Goal: Task Accomplishment & Management: Manage account settings

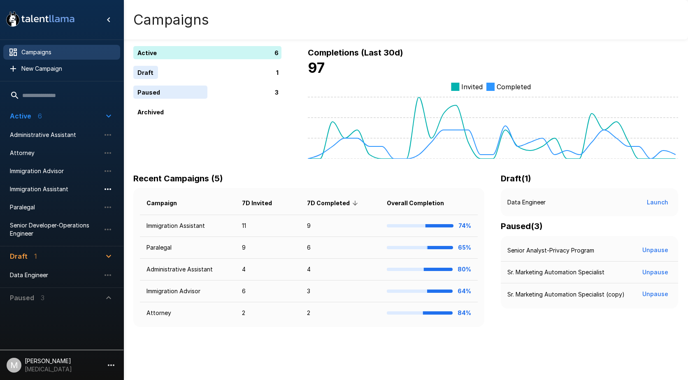
drag, startPoint x: 60, startPoint y: 210, endPoint x: 105, endPoint y: 191, distance: 49.2
click at [60, 210] on span "Paralegal" at bounding box center [55, 207] width 91 height 8
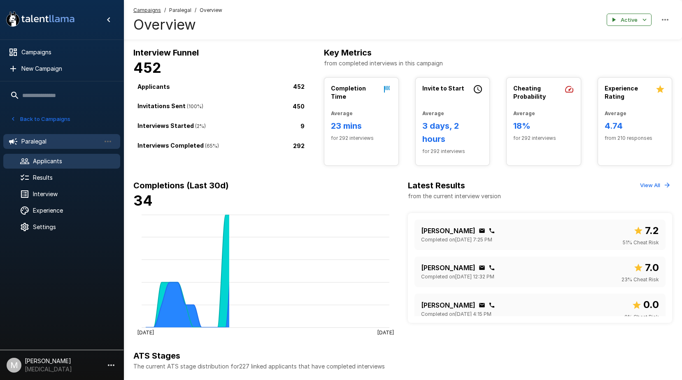
click at [47, 160] on span "Applicants" at bounding box center [73, 161] width 81 height 8
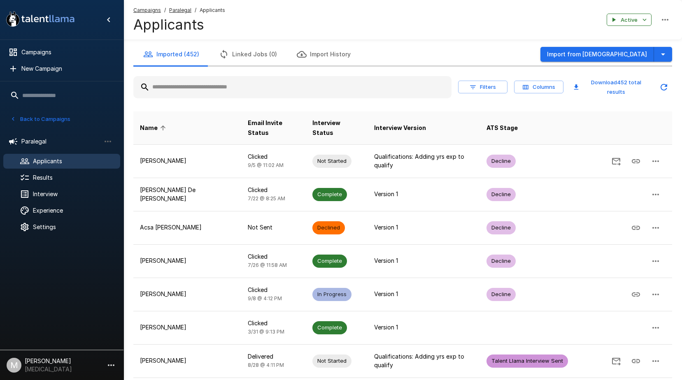
click at [171, 88] on input "text" at bounding box center [292, 87] width 318 height 15
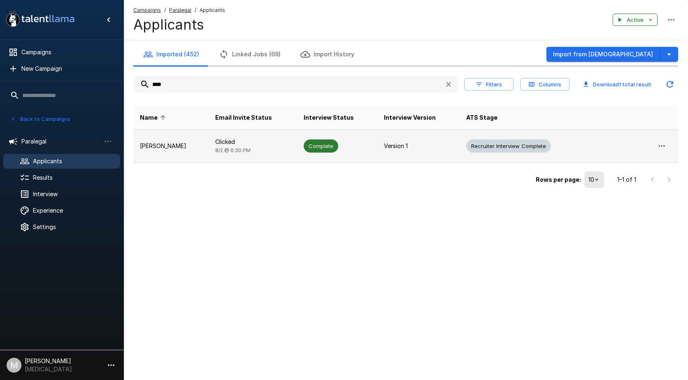
type input "****"
click at [272, 141] on p "Clicked" at bounding box center [252, 142] width 75 height 8
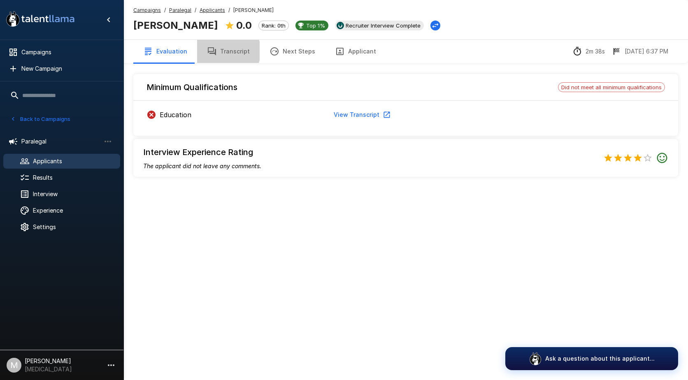
click at [224, 51] on button "Transcript" at bounding box center [228, 51] width 63 height 23
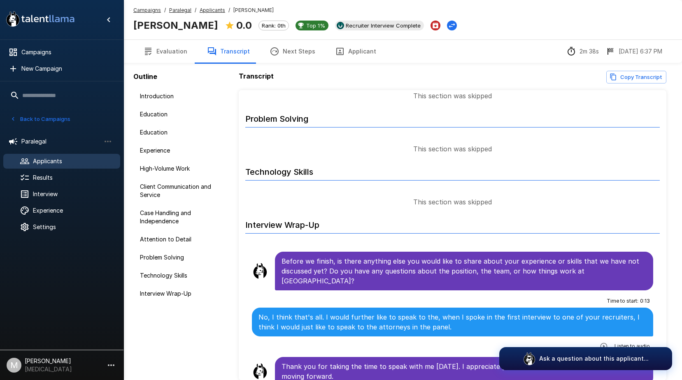
scroll to position [40, 0]
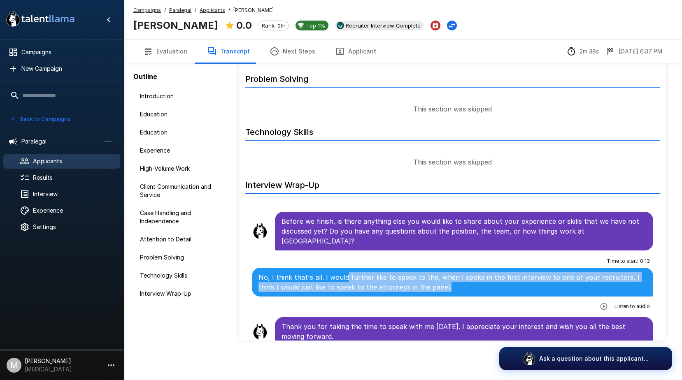
drag, startPoint x: 344, startPoint y: 267, endPoint x: 468, endPoint y: 289, distance: 125.9
click at [468, 289] on div "Time to start : 0 : 13 No, I think that's all. I would further like to speak to…" at bounding box center [452, 284] width 401 height 58
drag, startPoint x: 468, startPoint y: 289, endPoint x: 473, endPoint y: 280, distance: 10.3
click at [473, 280] on p "No, I think that's all. I would further like to speak to the, when I spoke in t…" at bounding box center [453, 283] width 388 height 20
drag, startPoint x: 468, startPoint y: 266, endPoint x: 493, endPoint y: 291, distance: 35.5
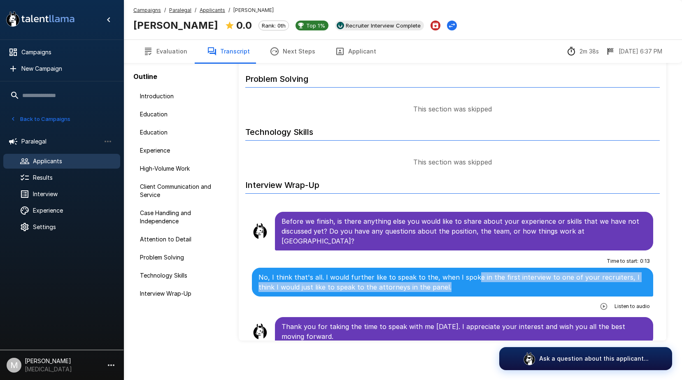
click at [493, 291] on div "Time to start : 0 : 13 No, I think that's all. I would further like to speak to…" at bounding box center [452, 284] width 401 height 58
